Goal: Entertainment & Leisure: Consume media (video, audio)

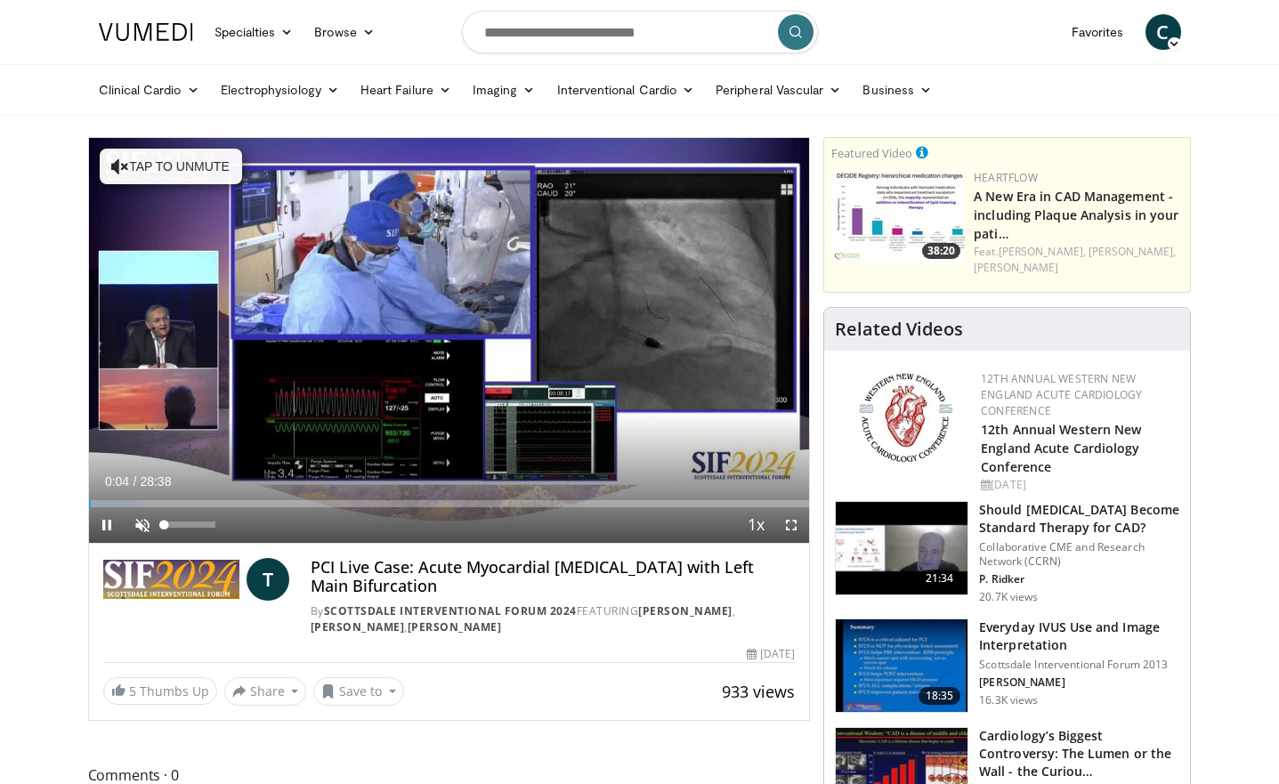
click at [147, 526] on span "Video Player" at bounding box center [143, 525] width 36 height 36
click at [110, 527] on span "Video Player" at bounding box center [107, 525] width 36 height 36
click at [792, 525] on span "Video Player" at bounding box center [792, 525] width 36 height 36
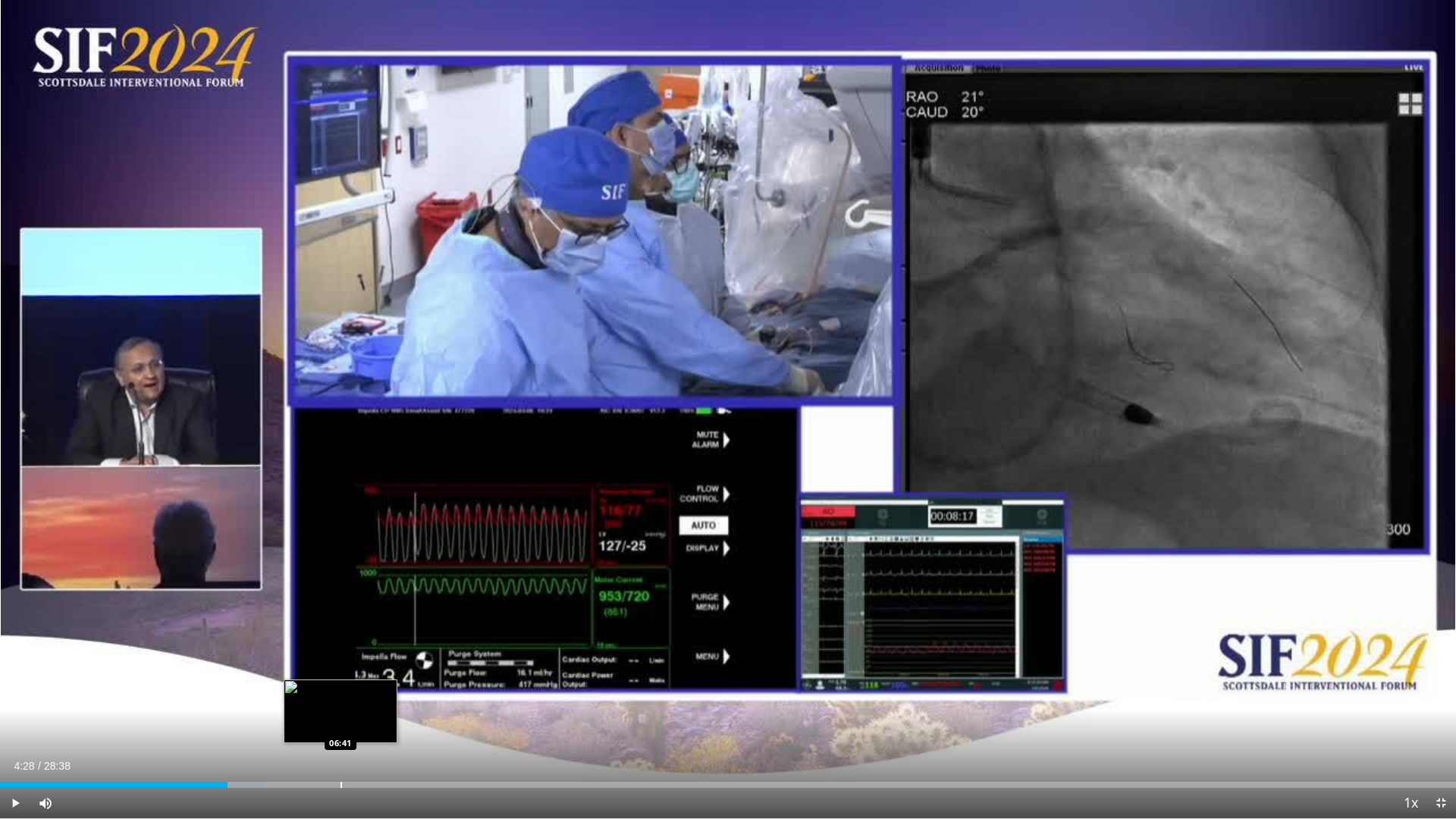
click at [341, 667] on div "Progress Bar" at bounding box center [342, 785] width 2 height 6
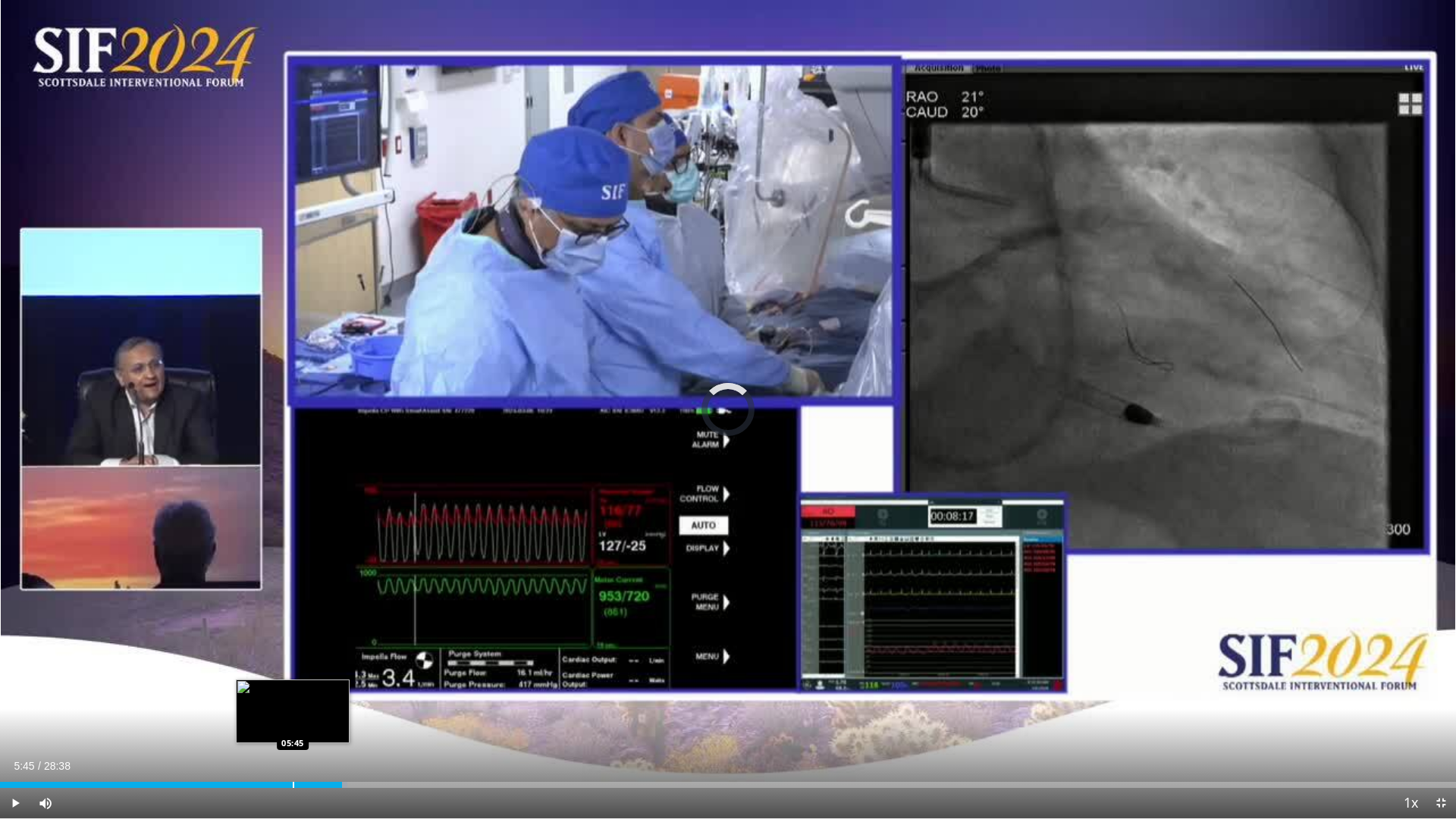
click at [293, 667] on div "Progress Bar" at bounding box center [294, 785] width 2 height 6
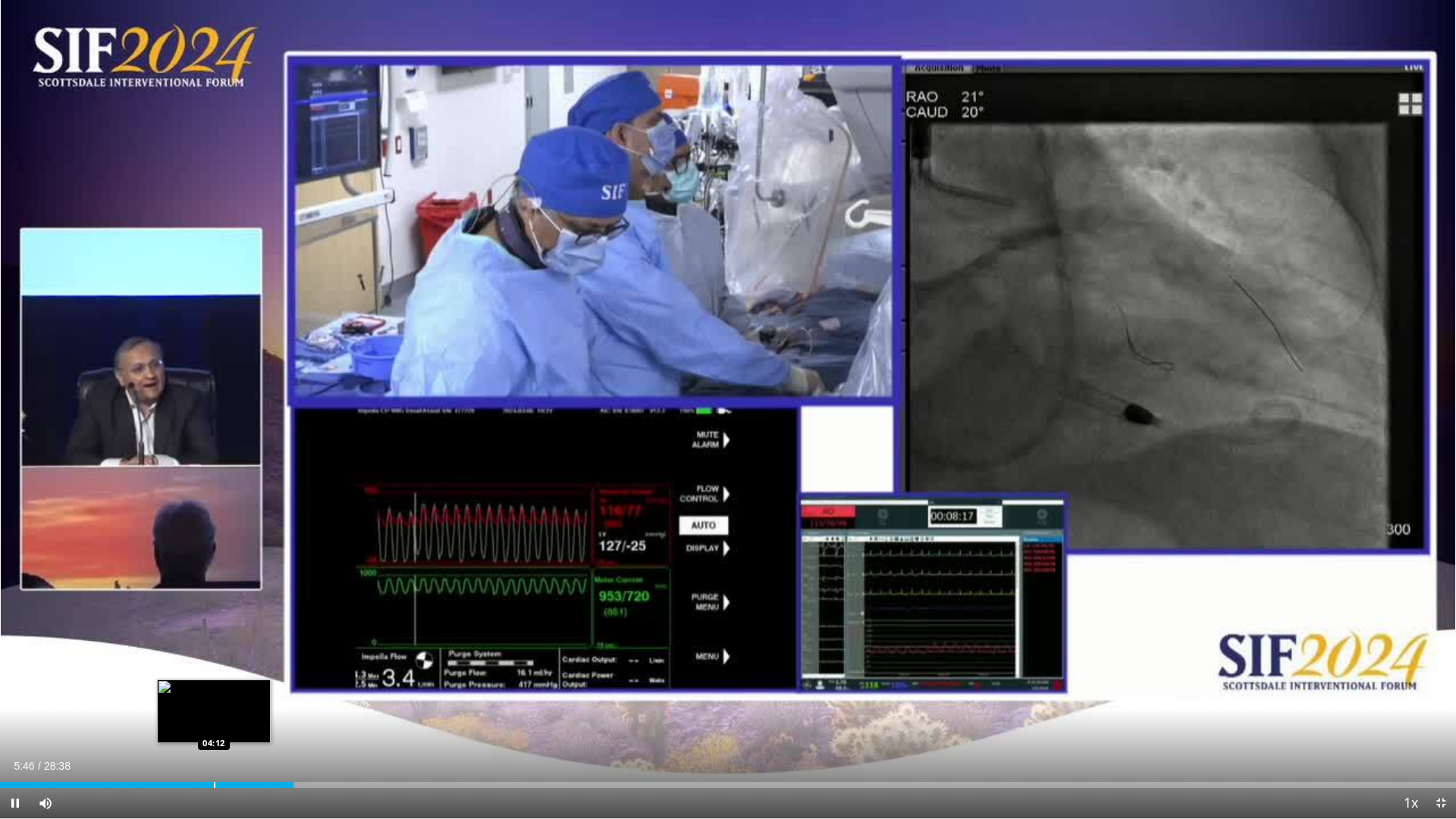
click at [214, 667] on div "Progress Bar" at bounding box center [215, 785] width 2 height 6
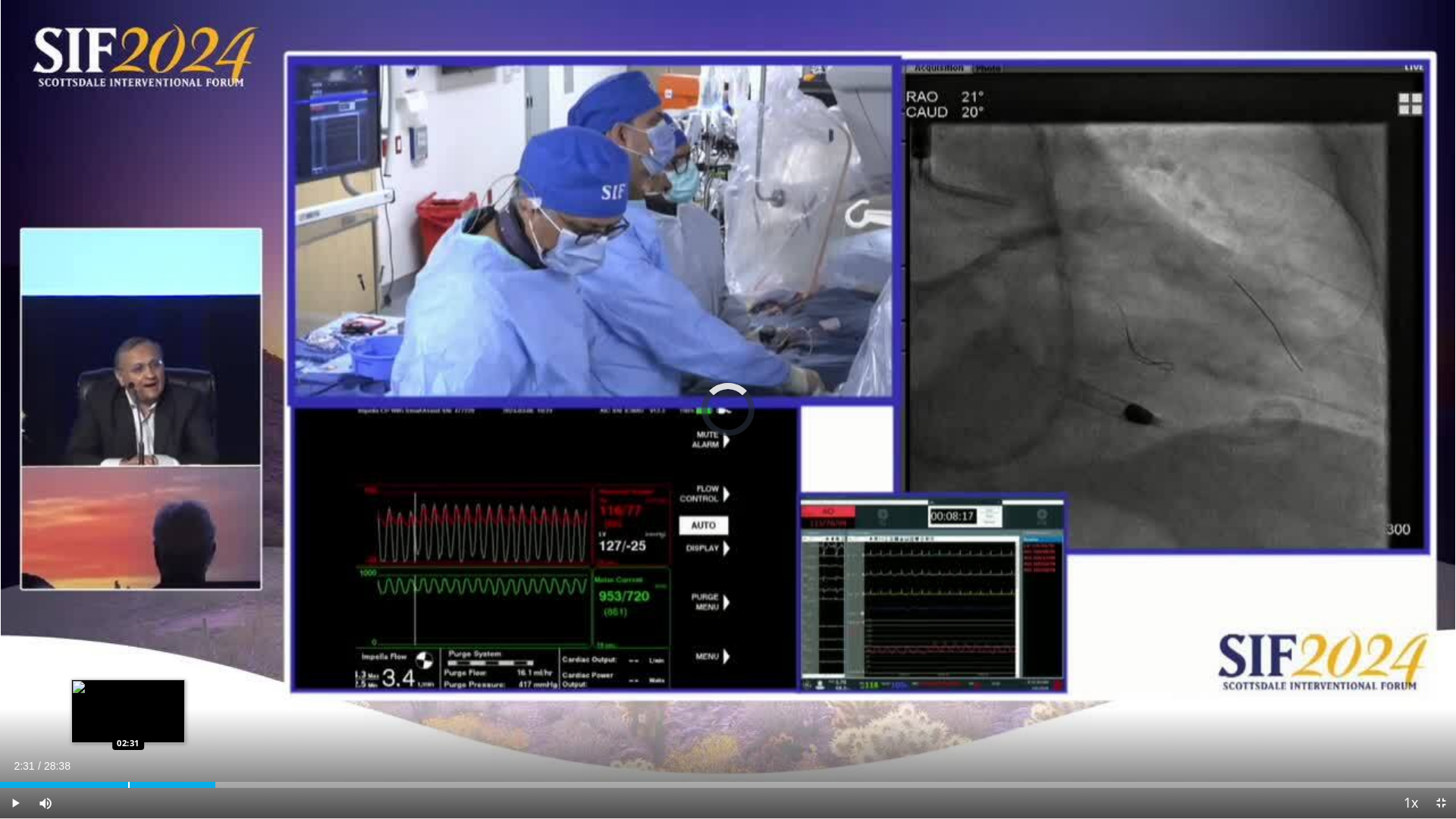
click at [128, 667] on div "Progress Bar" at bounding box center [129, 785] width 2 height 6
click at [148, 667] on div "Progress Bar" at bounding box center [149, 785] width 2 height 6
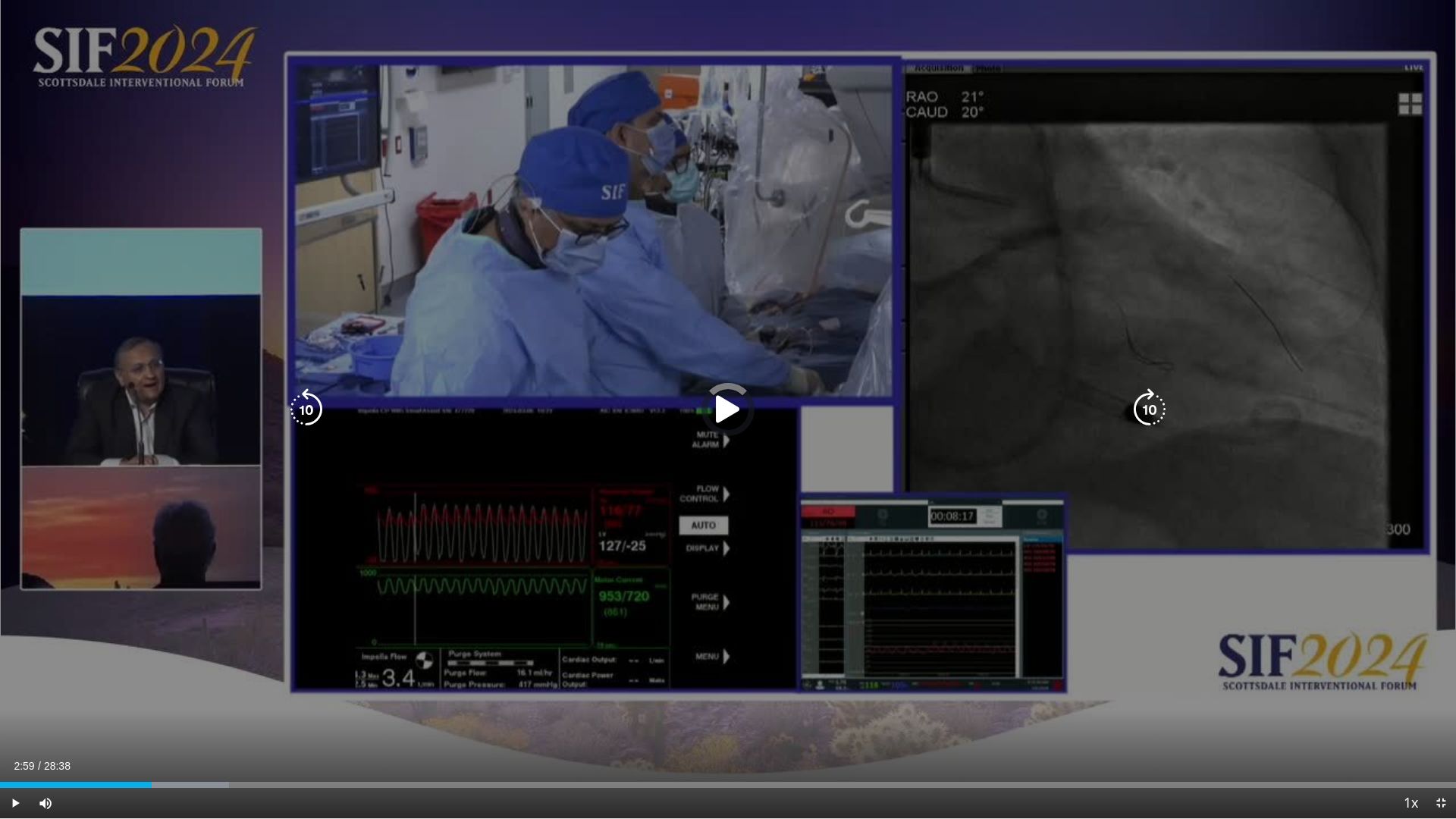
click at [152, 667] on div "02:59" at bounding box center [76, 785] width 152 height 6
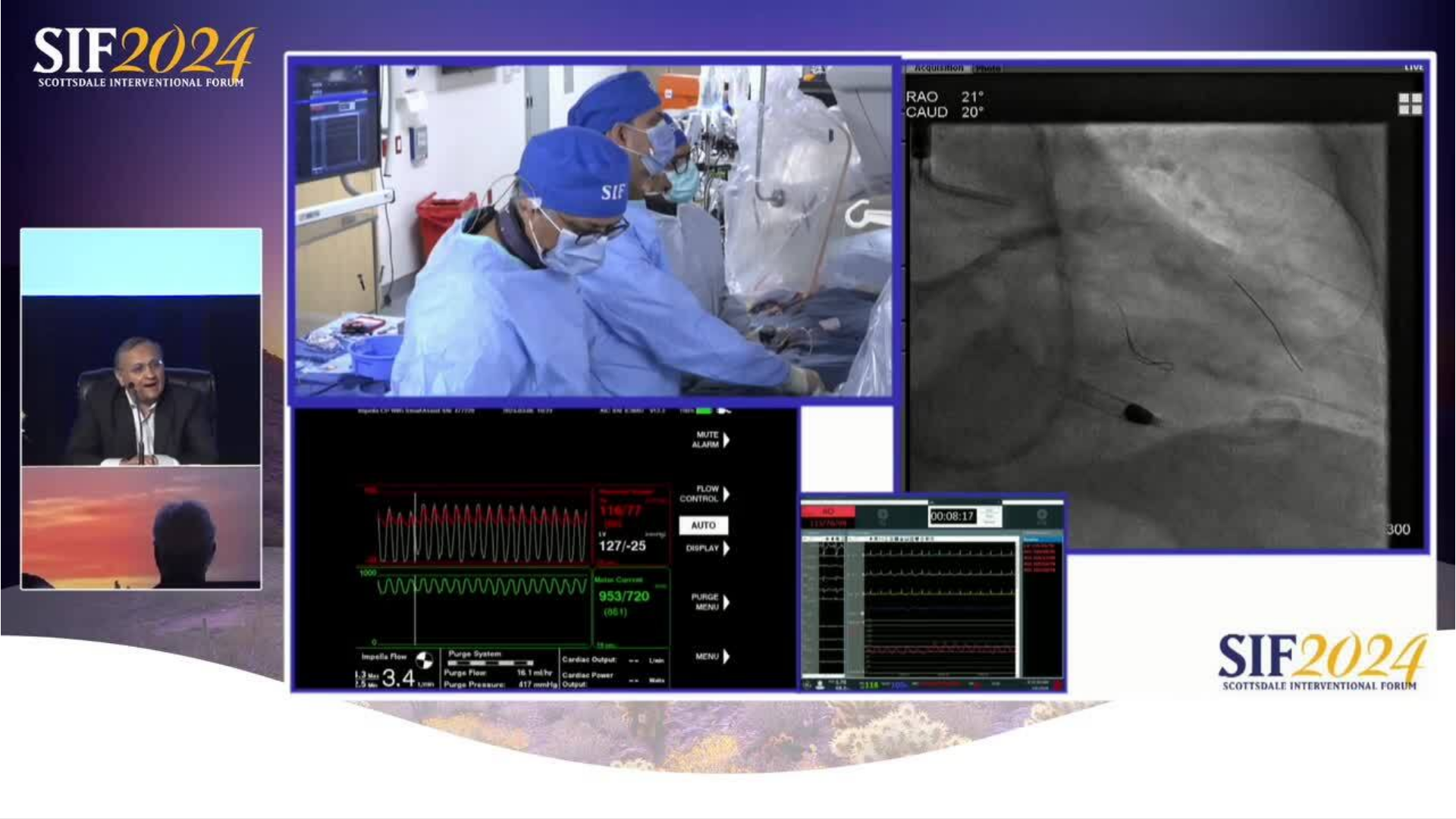
click at [164, 667] on video-js "**********" at bounding box center [728, 409] width 1456 height 819
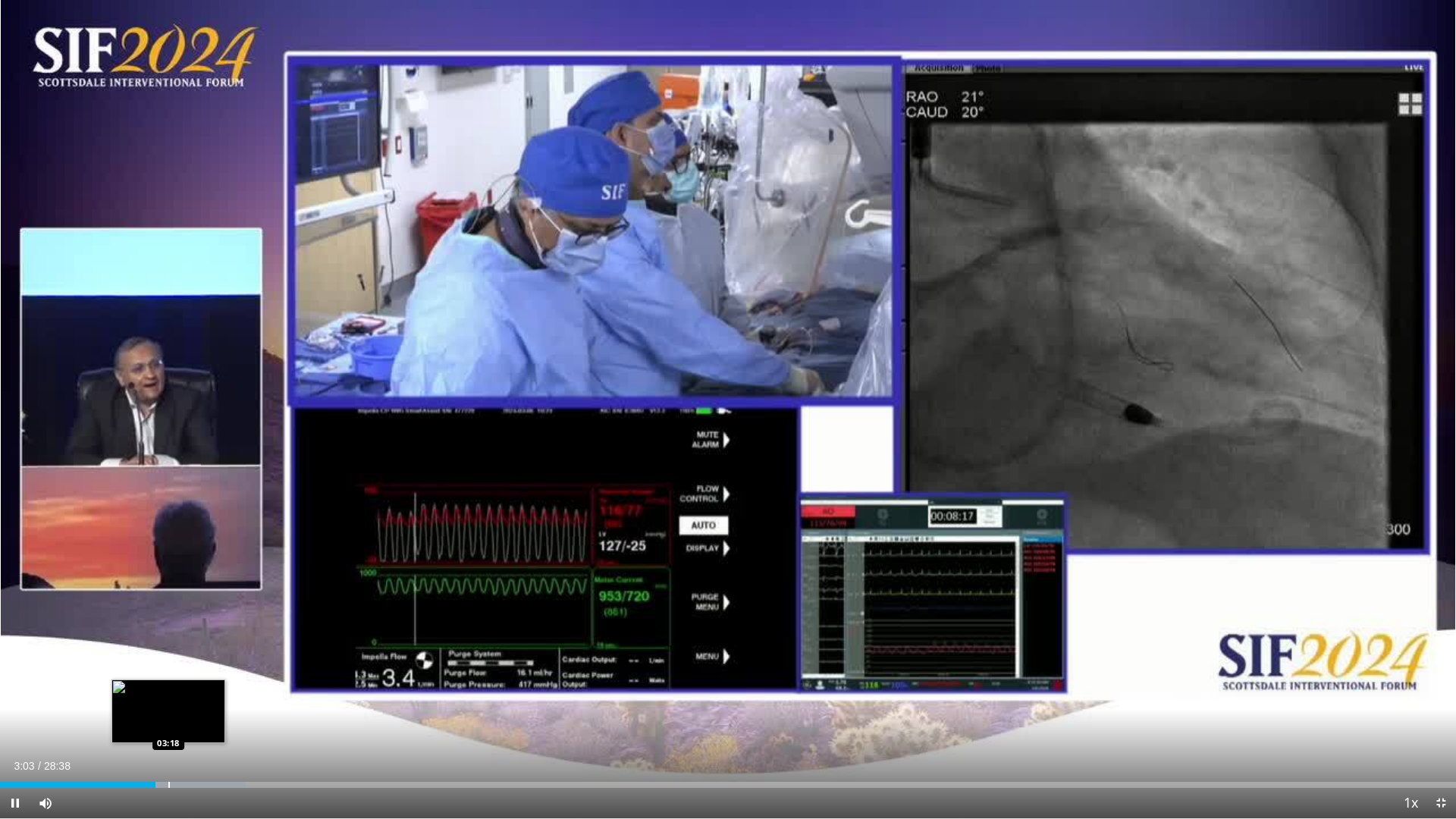
click at [169, 667] on div "Progress Bar" at bounding box center [170, 785] width 2 height 6
click at [173, 667] on div "Progress Bar" at bounding box center [173, 785] width 2 height 6
click at [180, 667] on div "Progress Bar" at bounding box center [181, 785] width 2 height 6
click at [186, 667] on div "10 seconds Tap to unmute" at bounding box center [728, 409] width 1456 height 819
click at [190, 667] on div "Progress Bar" at bounding box center [191, 785] width 2 height 6
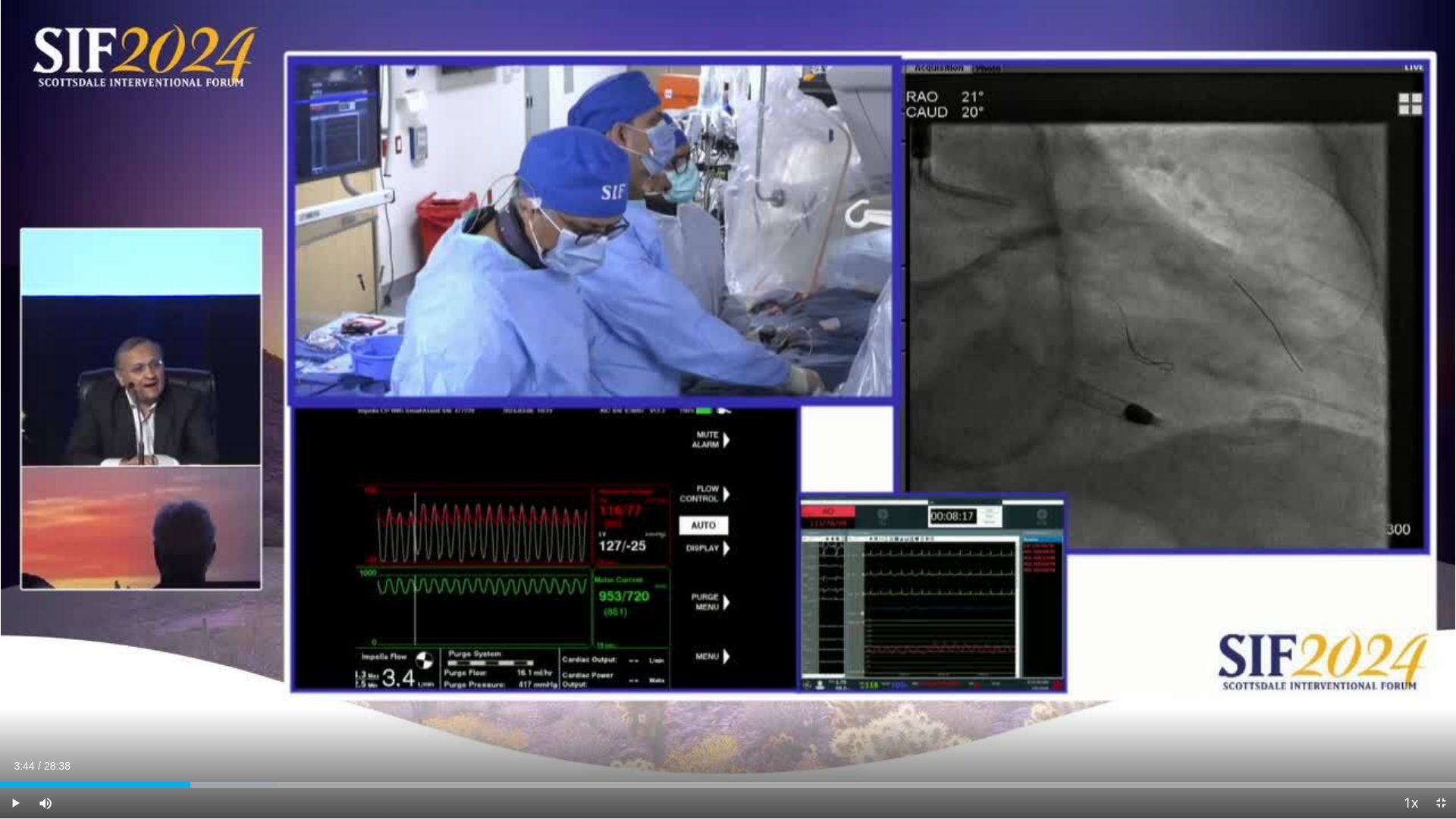
click at [17, 667] on span "Video Player" at bounding box center [15, 804] width 31 height 31
click at [218, 667] on div "Progress Bar" at bounding box center [219, 785] width 2 height 6
click at [239, 667] on div "Progress Bar" at bounding box center [240, 785] width 2 height 6
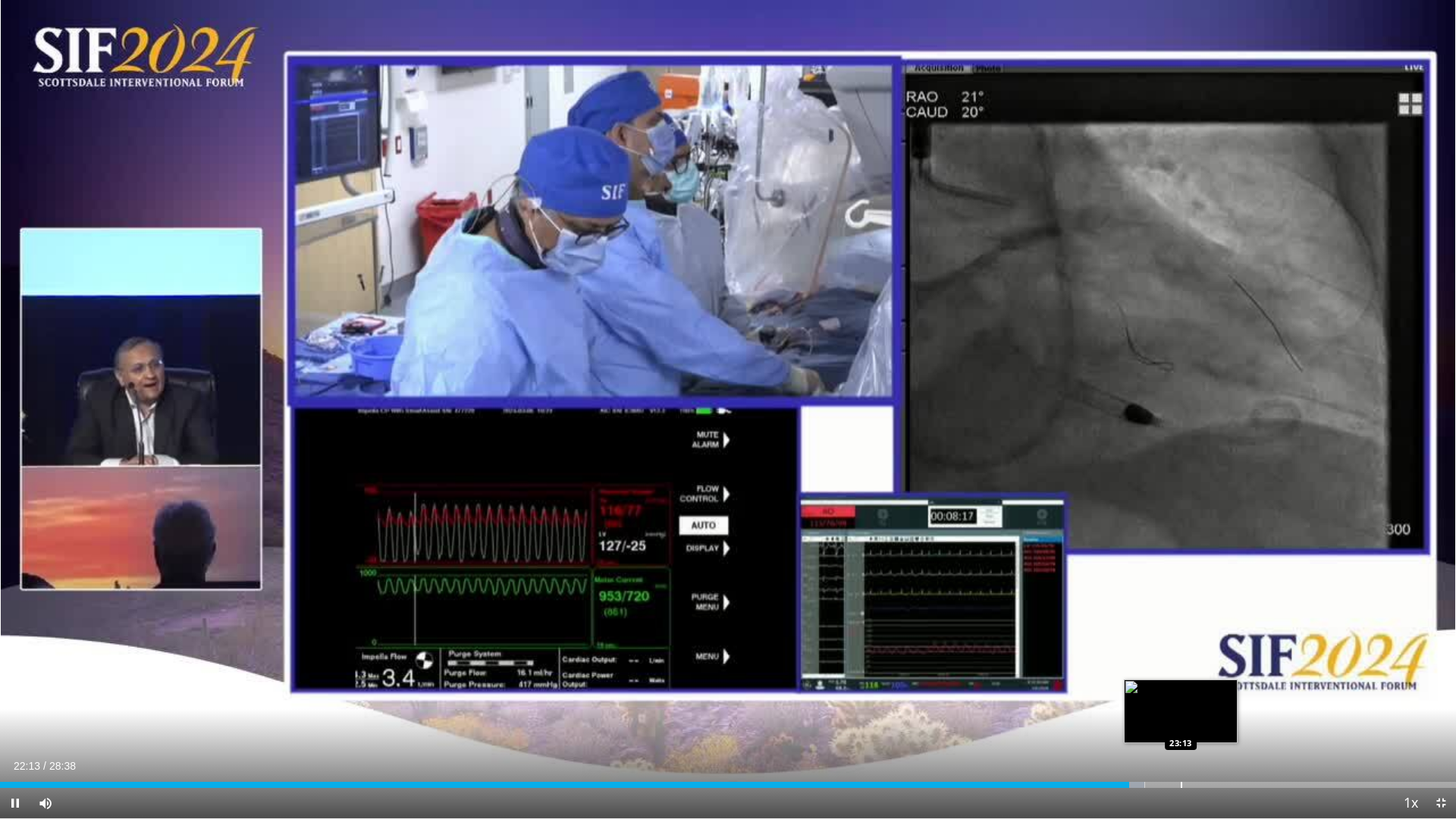
click at [1089, 667] on div "Progress Bar" at bounding box center [1182, 785] width 2 height 6
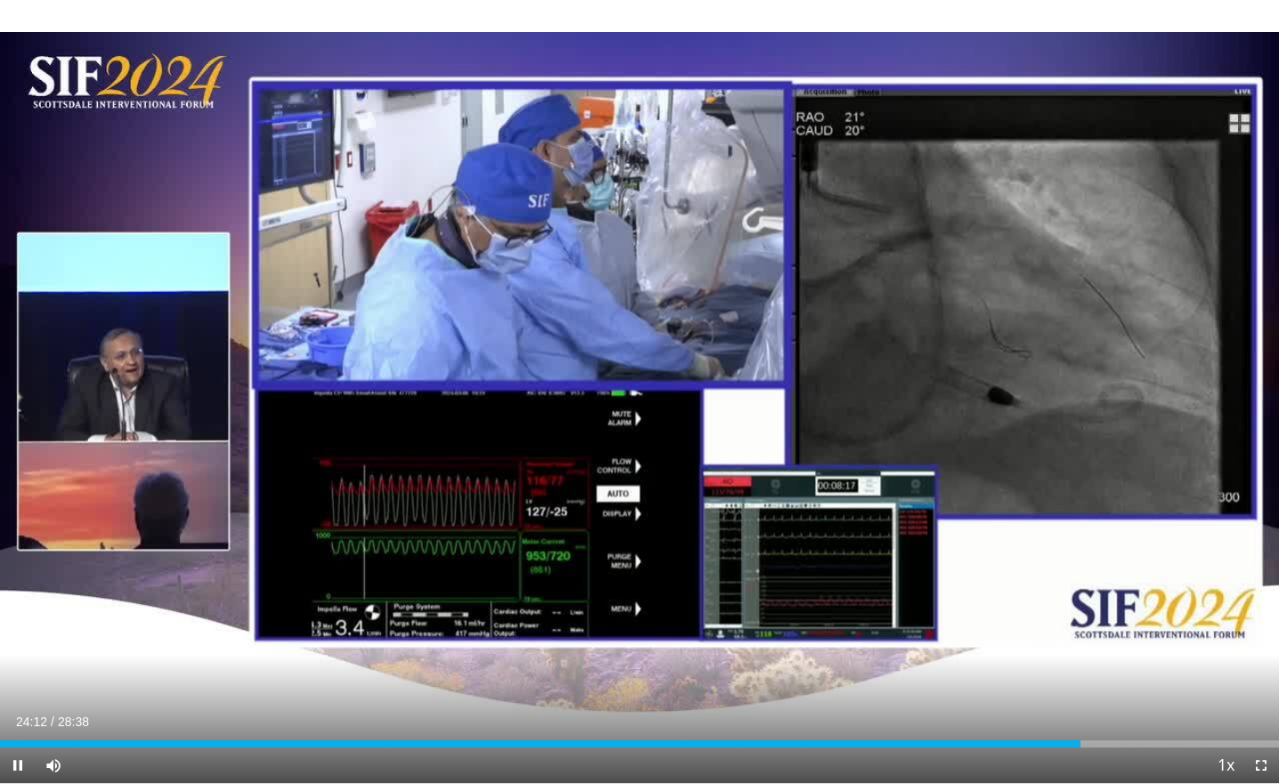
scroll to position [3, 1]
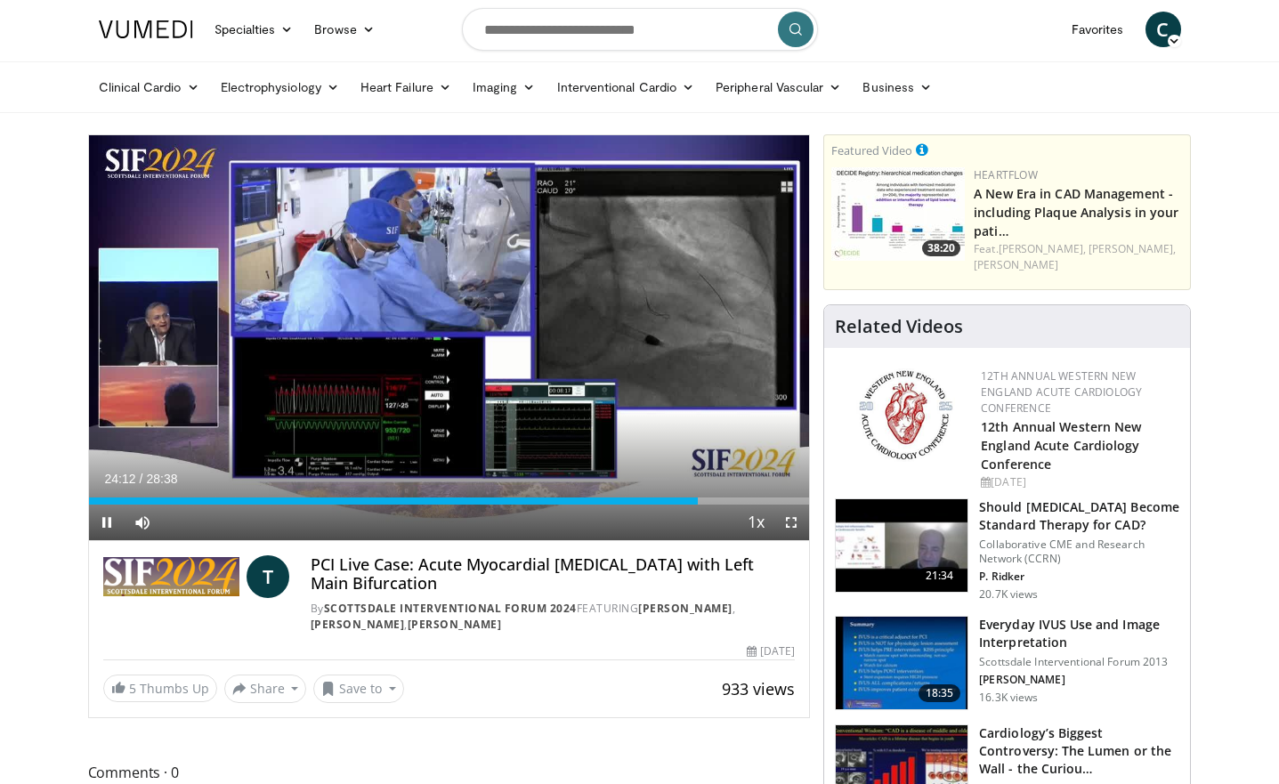
click at [109, 524] on span "Video Player" at bounding box center [107, 523] width 36 height 36
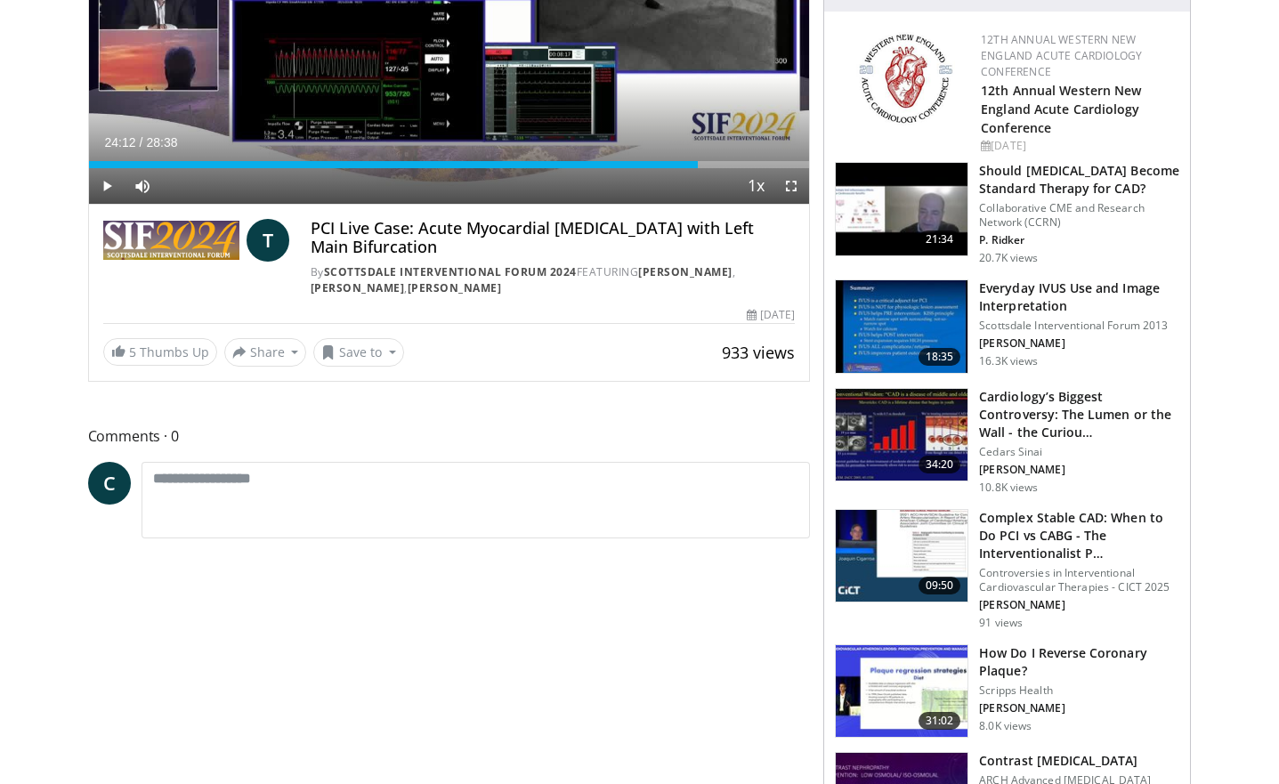
scroll to position [340, 0]
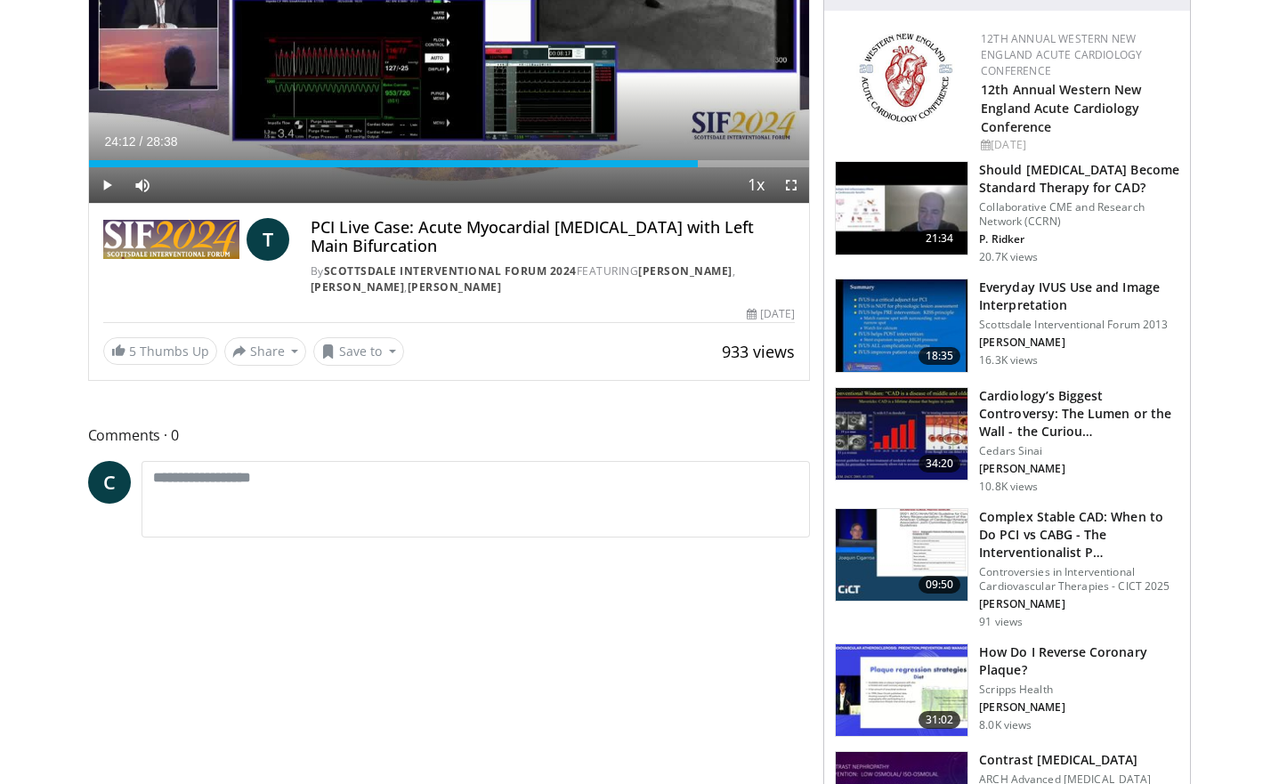
click at [888, 410] on img at bounding box center [902, 434] width 132 height 93
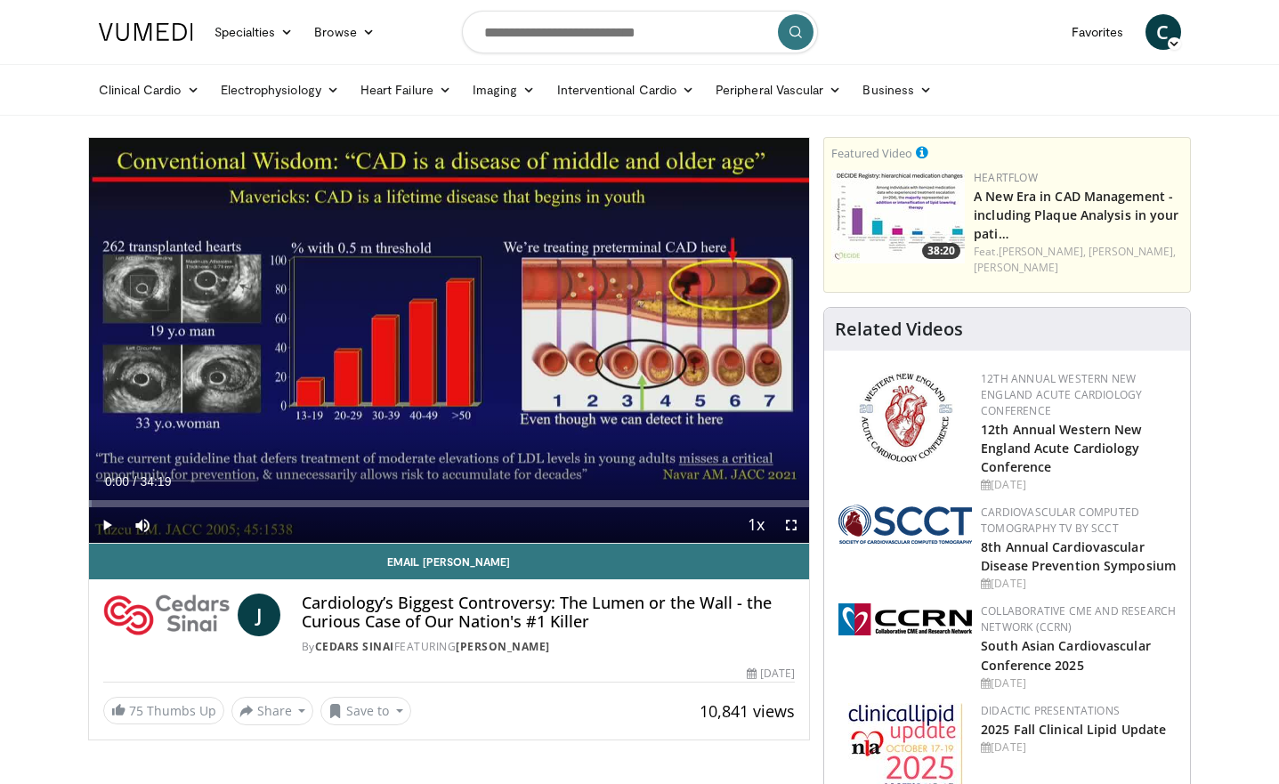
click at [108, 526] on span "Video Player" at bounding box center [107, 525] width 36 height 36
click at [791, 527] on span "Video Player" at bounding box center [792, 525] width 36 height 36
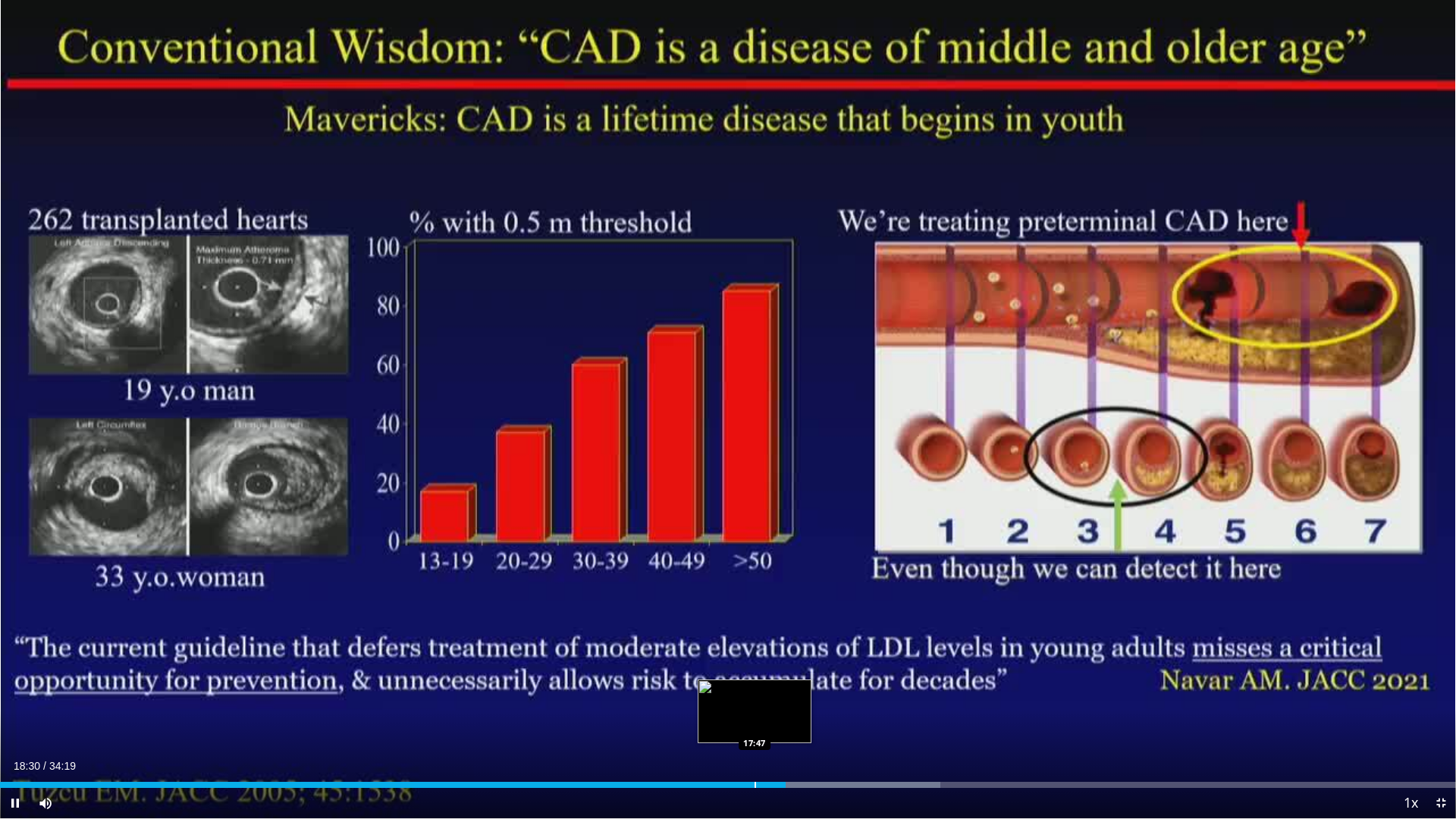
click at [755, 667] on div "Progress Bar" at bounding box center [756, 785] width 2 height 6
click at [746, 667] on div "Progress Bar" at bounding box center [747, 785] width 2 height 6
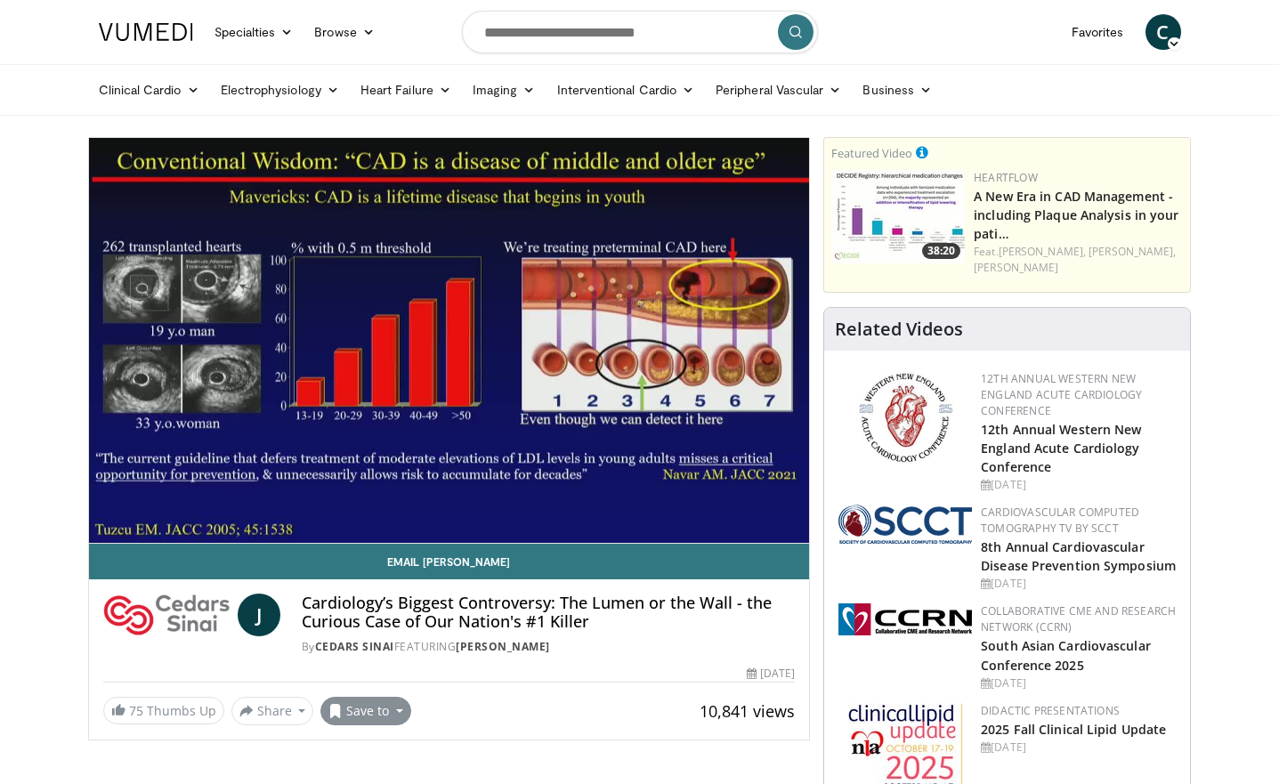
click at [375, 705] on button "Save to" at bounding box center [365, 711] width 91 height 28
click at [380, 631] on span "Add to Favorites" at bounding box center [398, 631] width 110 height 20
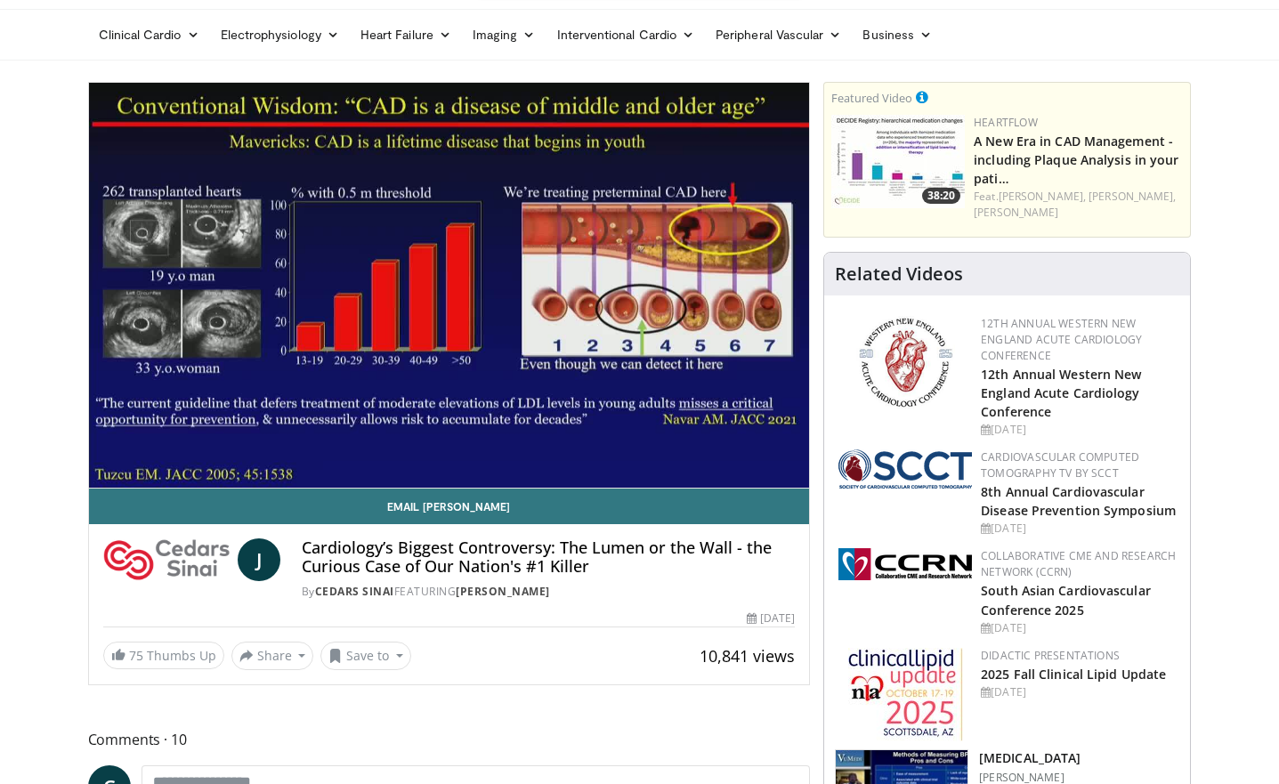
scroll to position [30, 0]
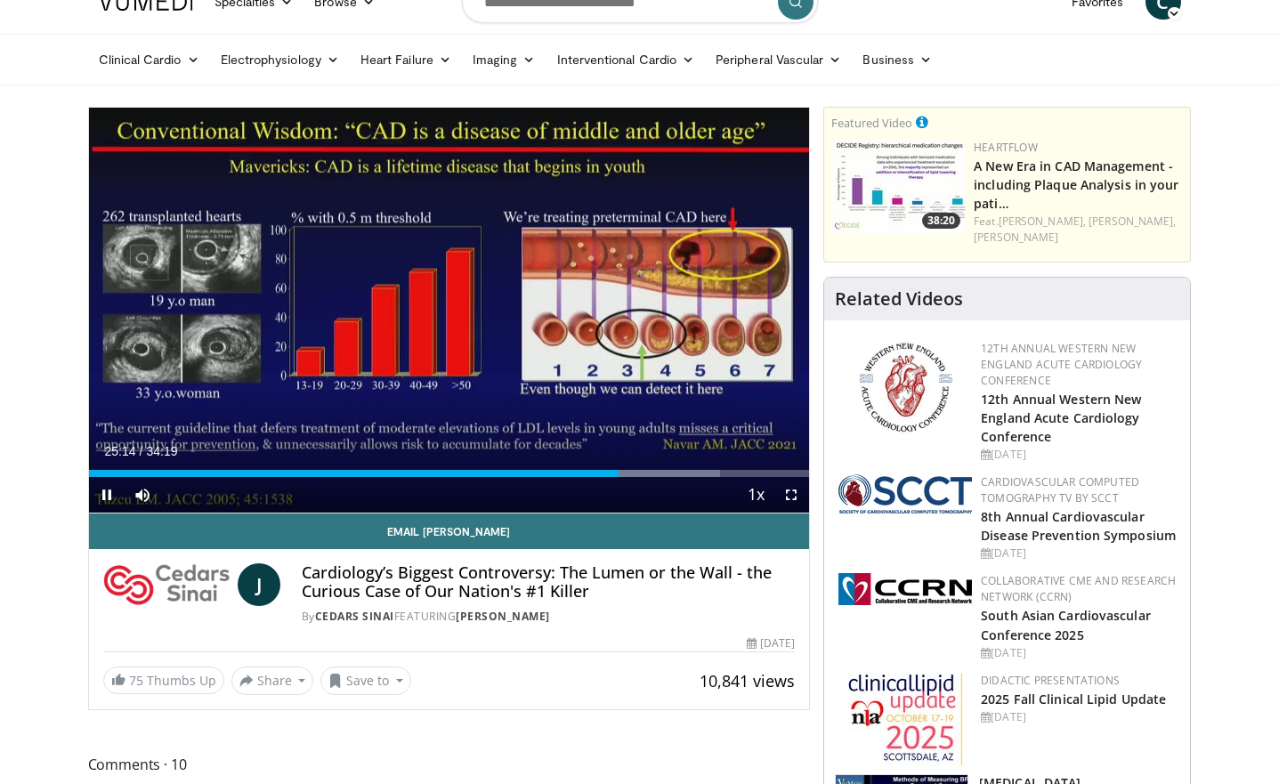
click at [106, 497] on span "Video Player" at bounding box center [107, 495] width 36 height 36
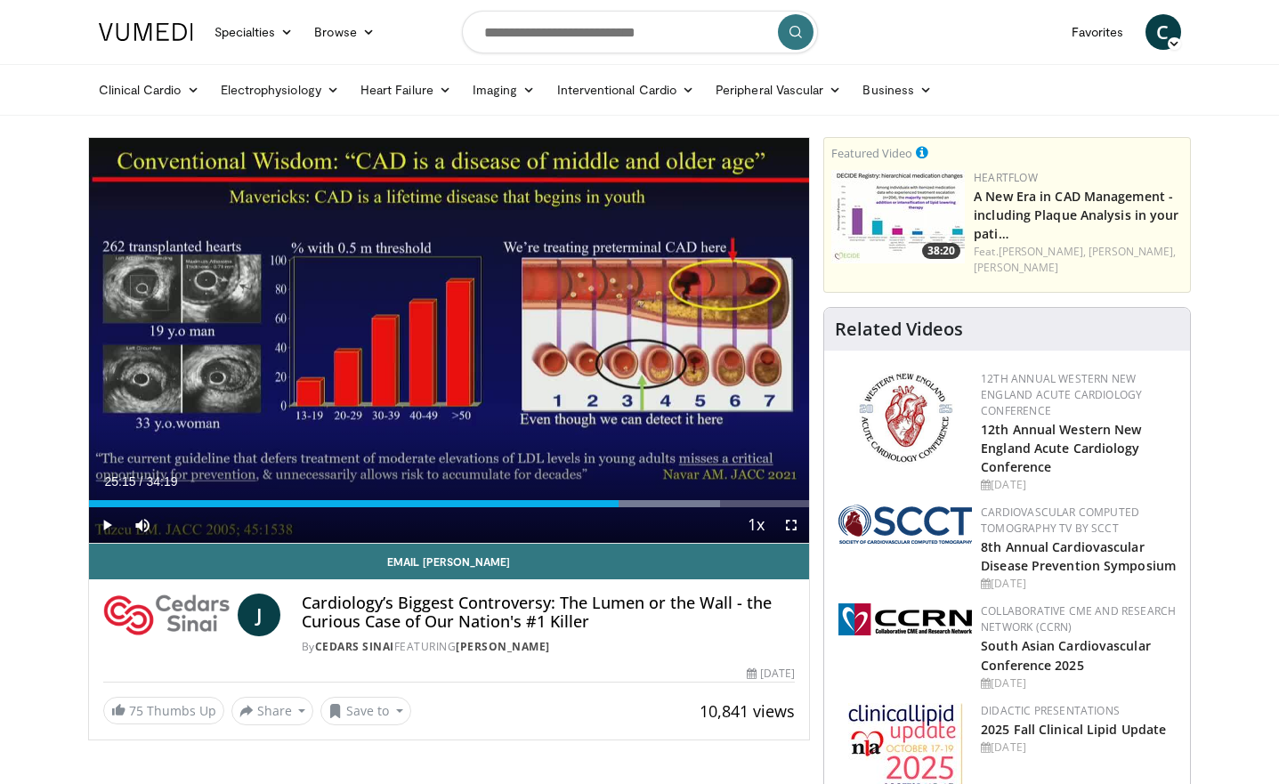
scroll to position [0, 0]
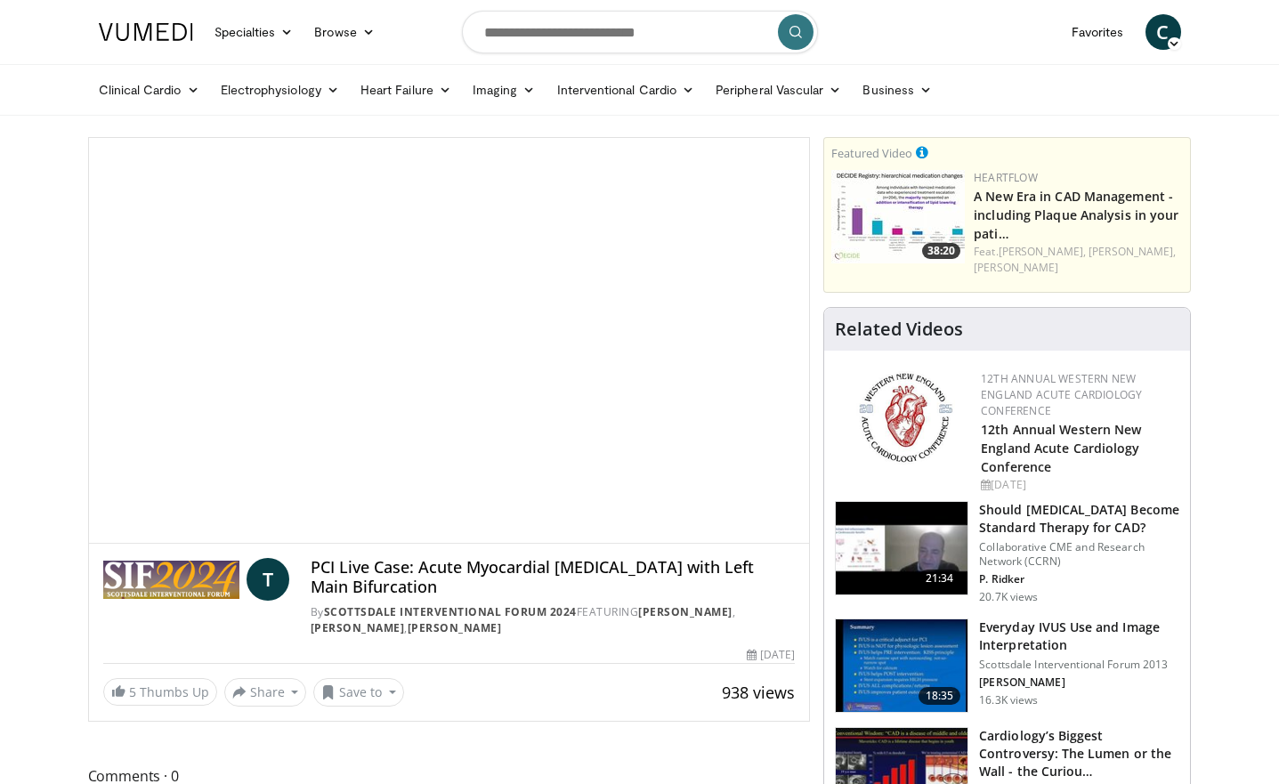
scroll to position [340, 0]
